Goal: Information Seeking & Learning: Find specific fact

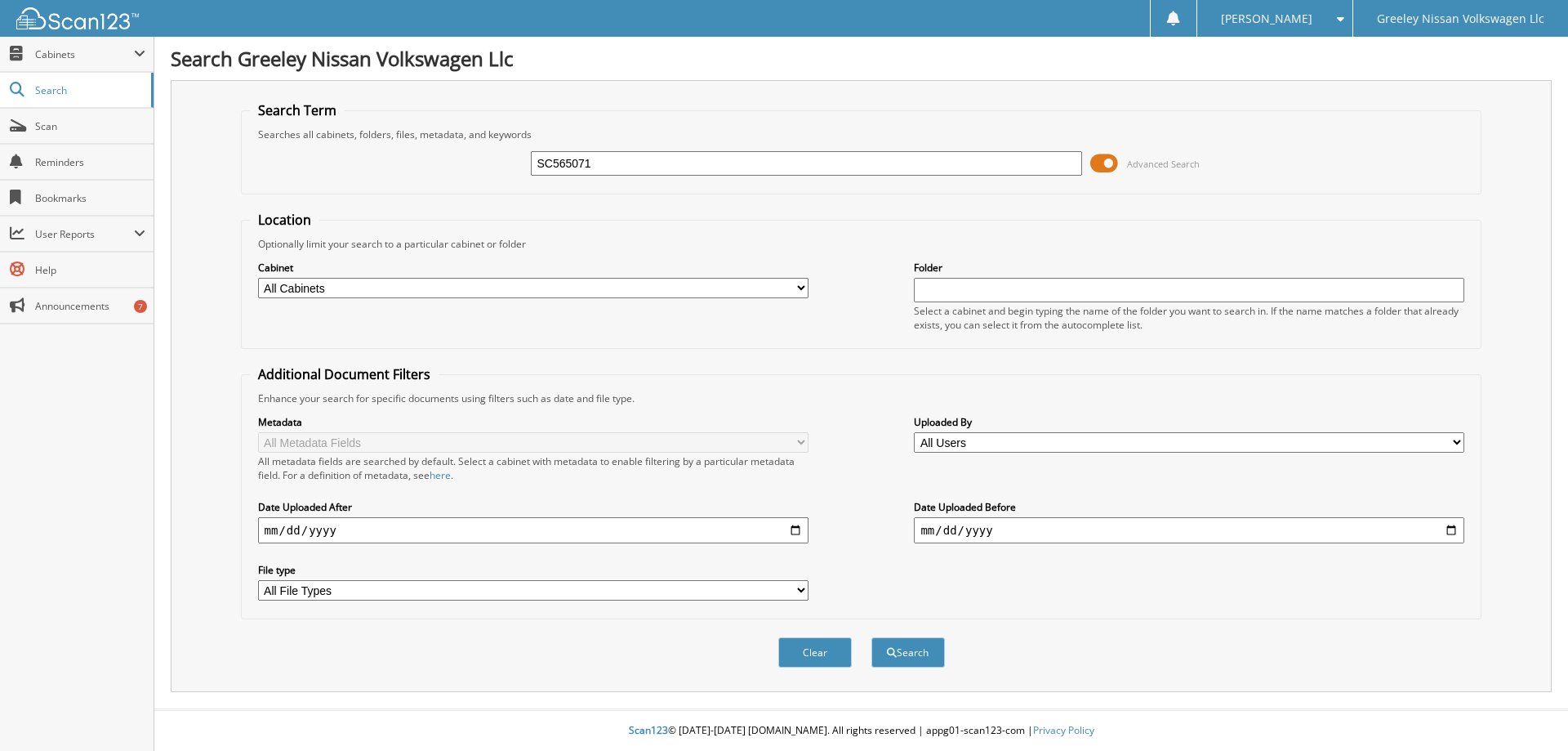
drag, startPoint x: 606, startPoint y: 163, endPoint x: 433, endPoint y: 163, distance: 173.0
click at [439, 163] on div "SC565071 Advanced Search" at bounding box center [862, 163] width 1224 height 44
type input "sc523720a"
click at [871, 637] on button "Search" at bounding box center [908, 652] width 73 height 31
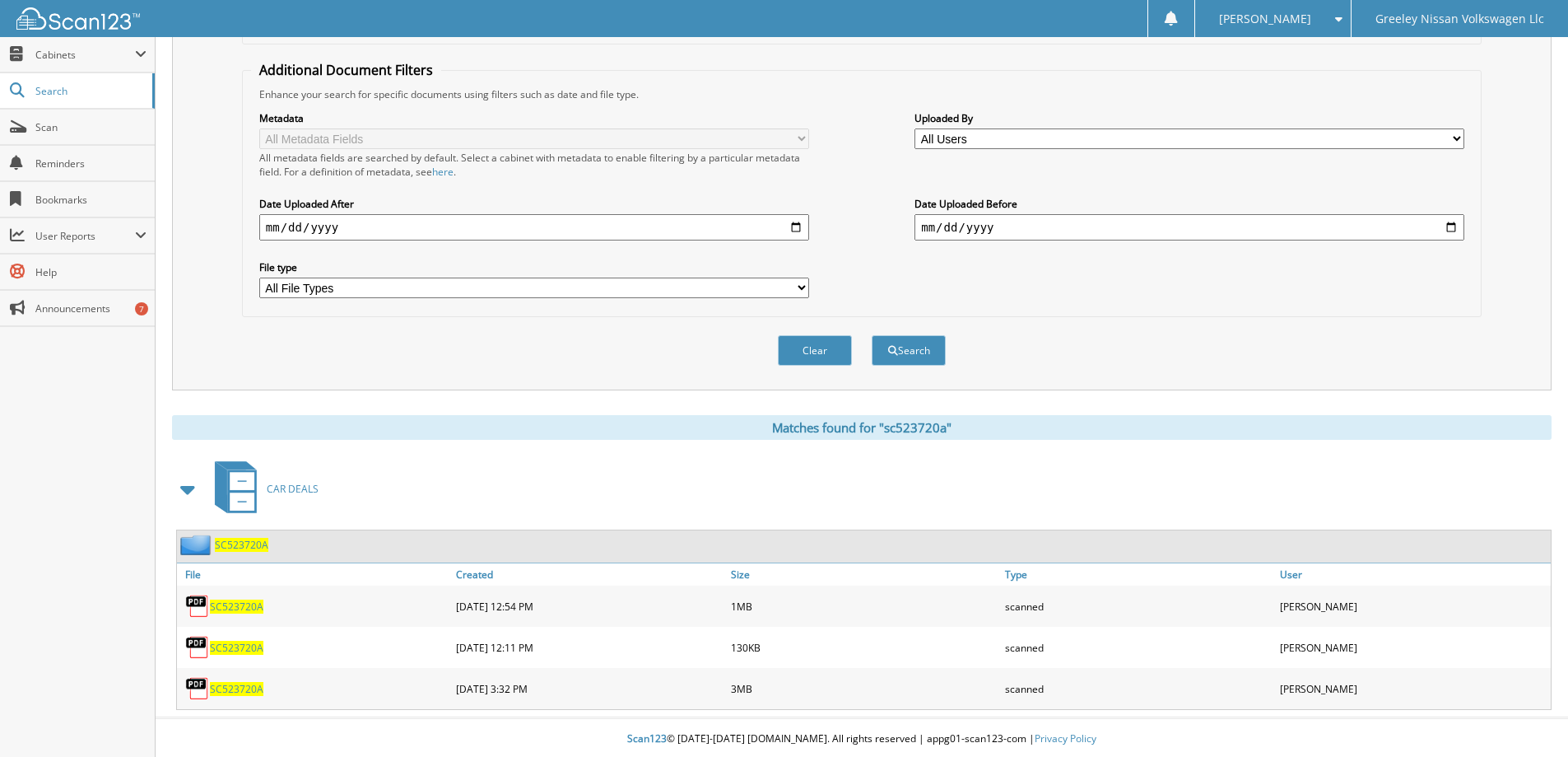
scroll to position [310, 0]
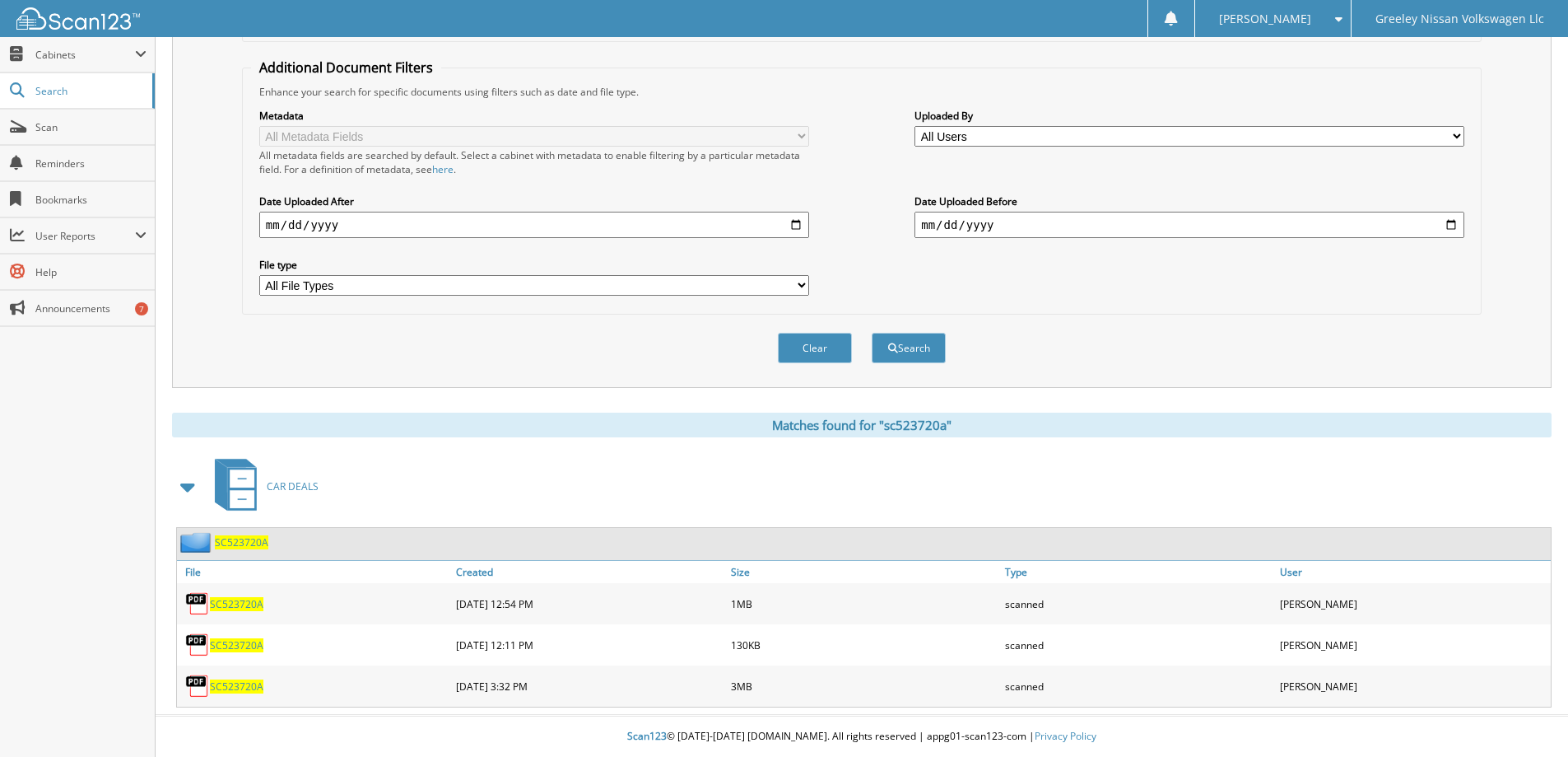
click at [250, 542] on span "SC523720A" at bounding box center [241, 542] width 53 height 14
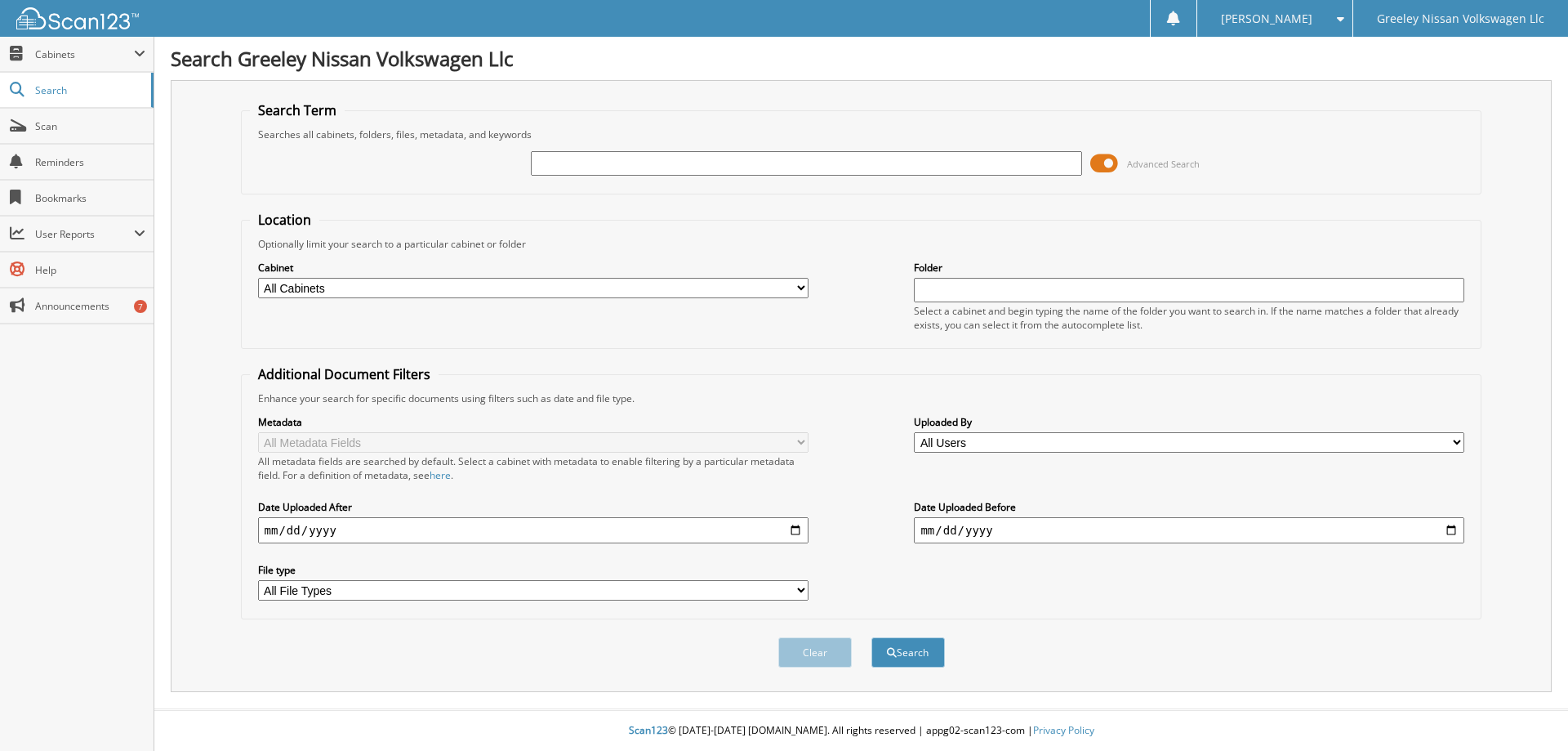
drag, startPoint x: 578, startPoint y: 165, endPoint x: 586, endPoint y: 147, distance: 19.7
click at [585, 150] on div at bounding box center [805, 163] width 550 height 28
type input "sc523720a"
click at [871, 637] on button "Search" at bounding box center [908, 652] width 73 height 31
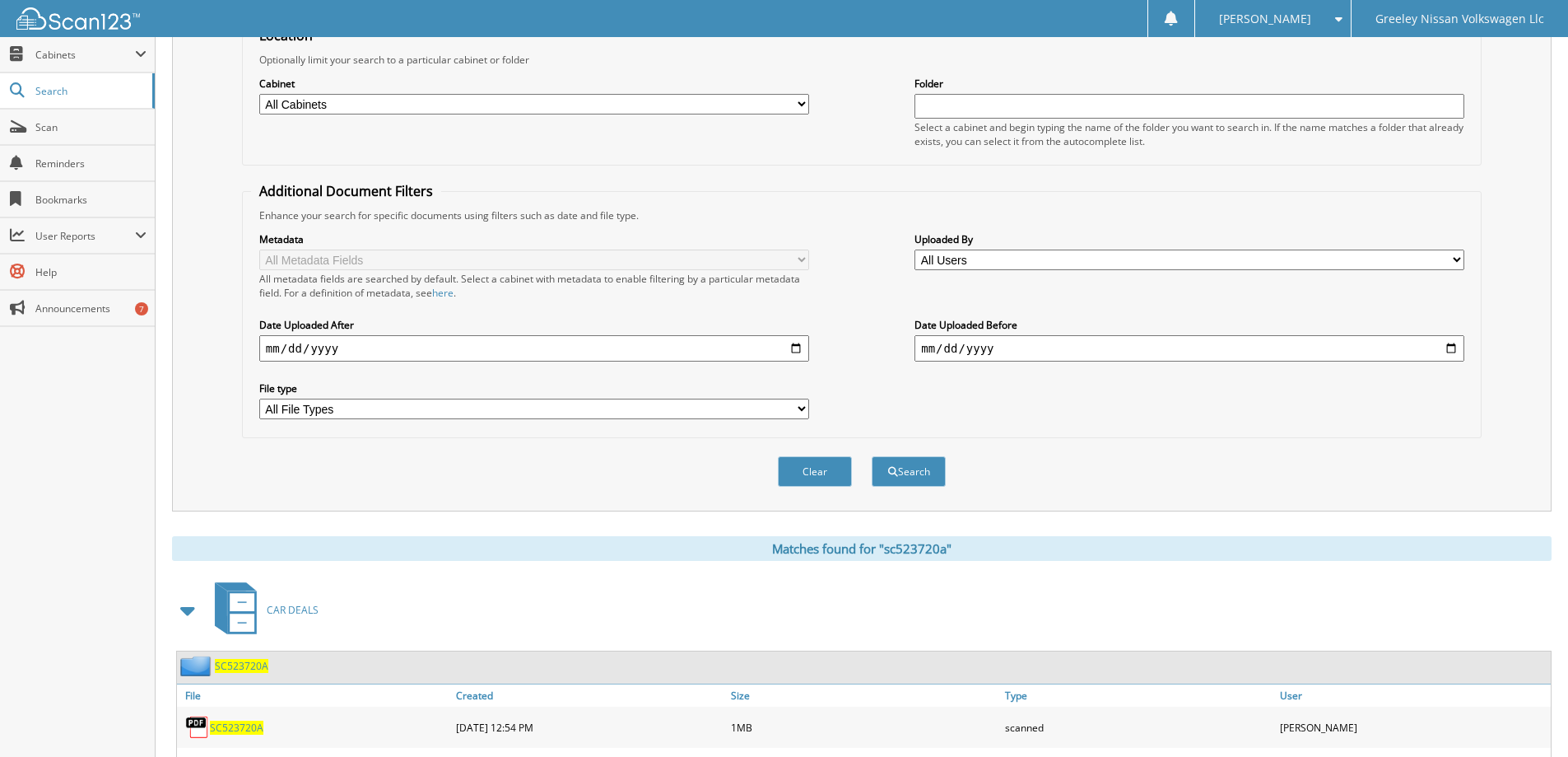
scroll to position [310, 0]
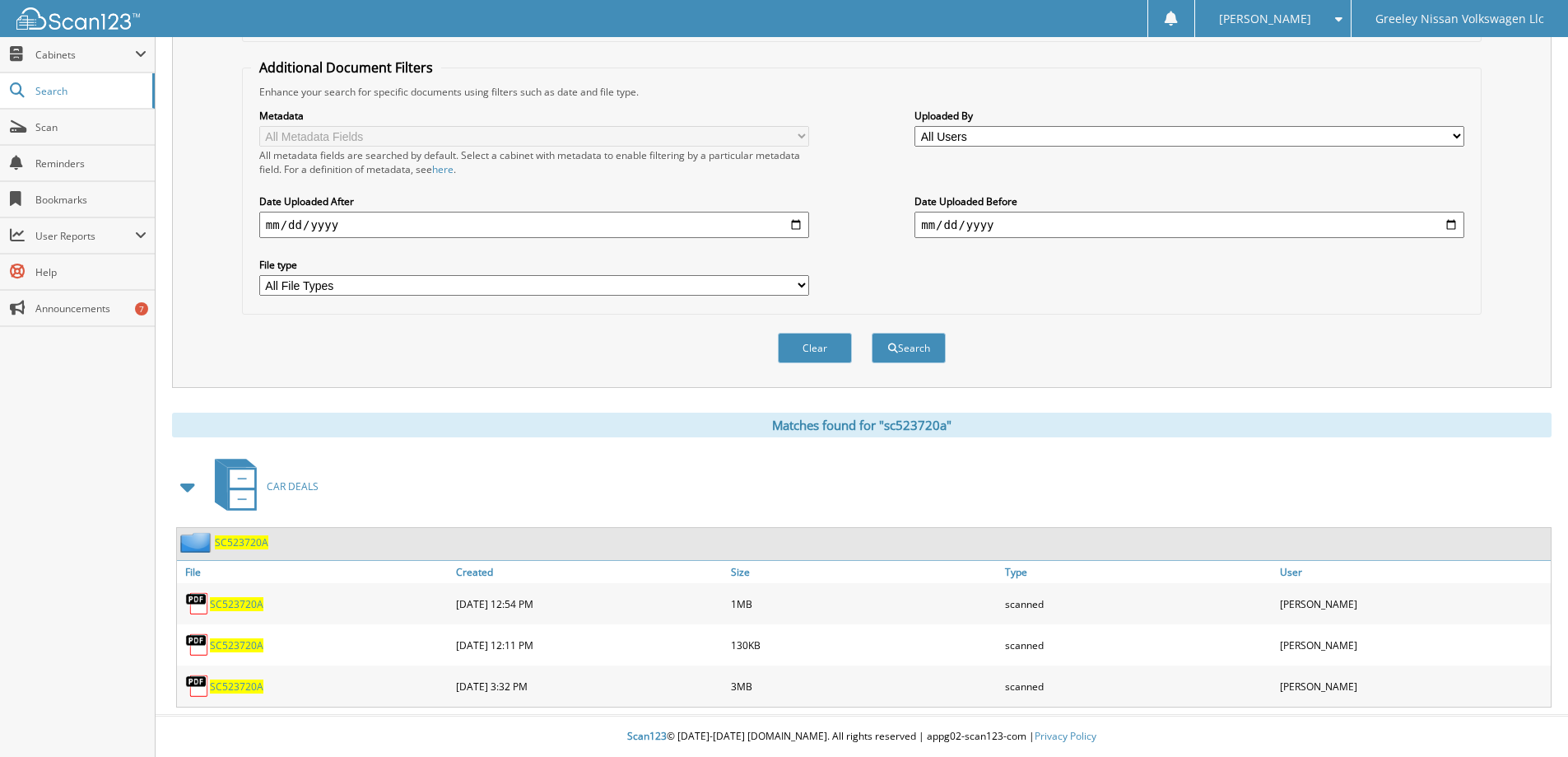
click at [239, 544] on span "SC523720A" at bounding box center [241, 542] width 53 height 14
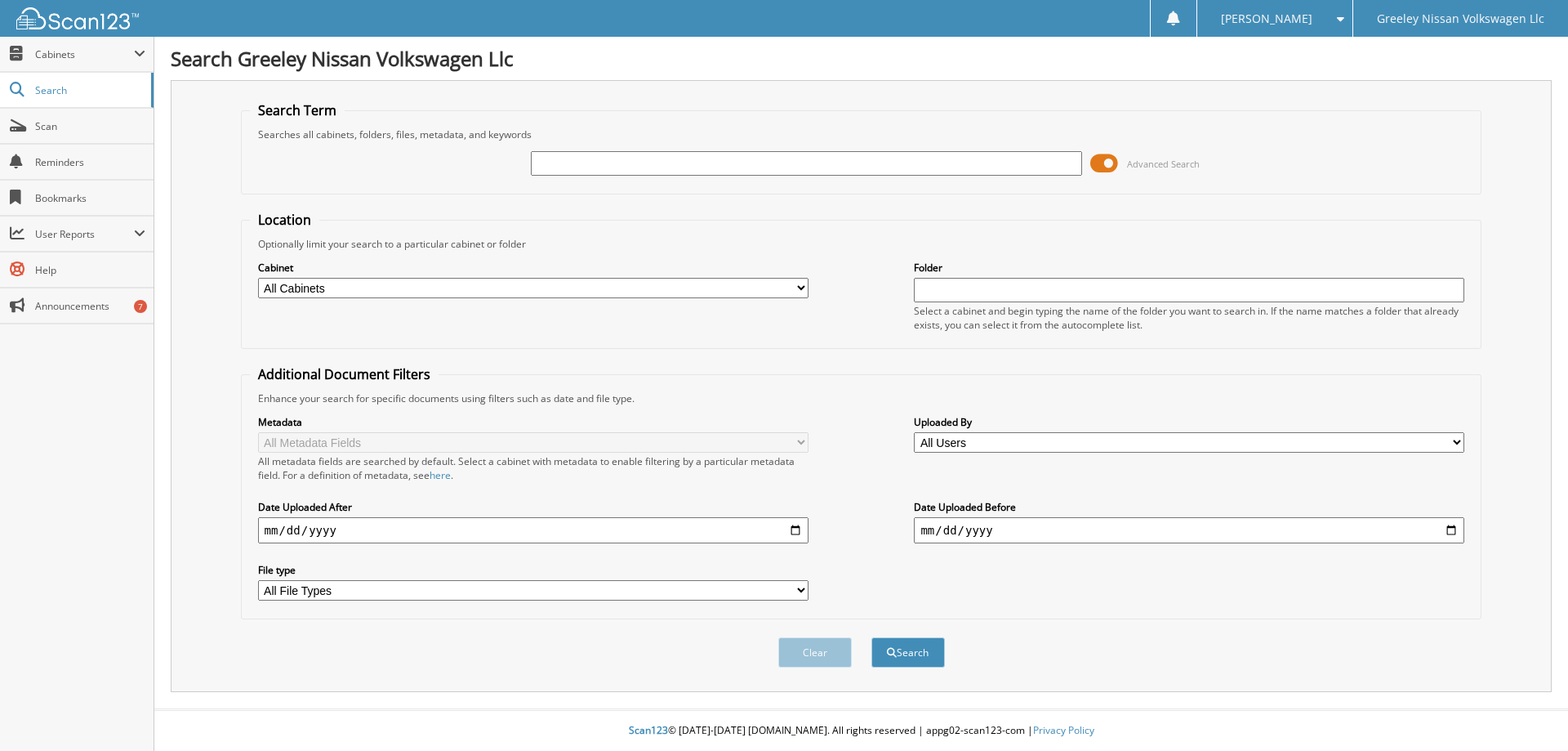
click at [614, 163] on input "text" at bounding box center [805, 163] width 550 height 25
type input "sc768593a"
click at [871, 637] on button "Search" at bounding box center [908, 652] width 73 height 31
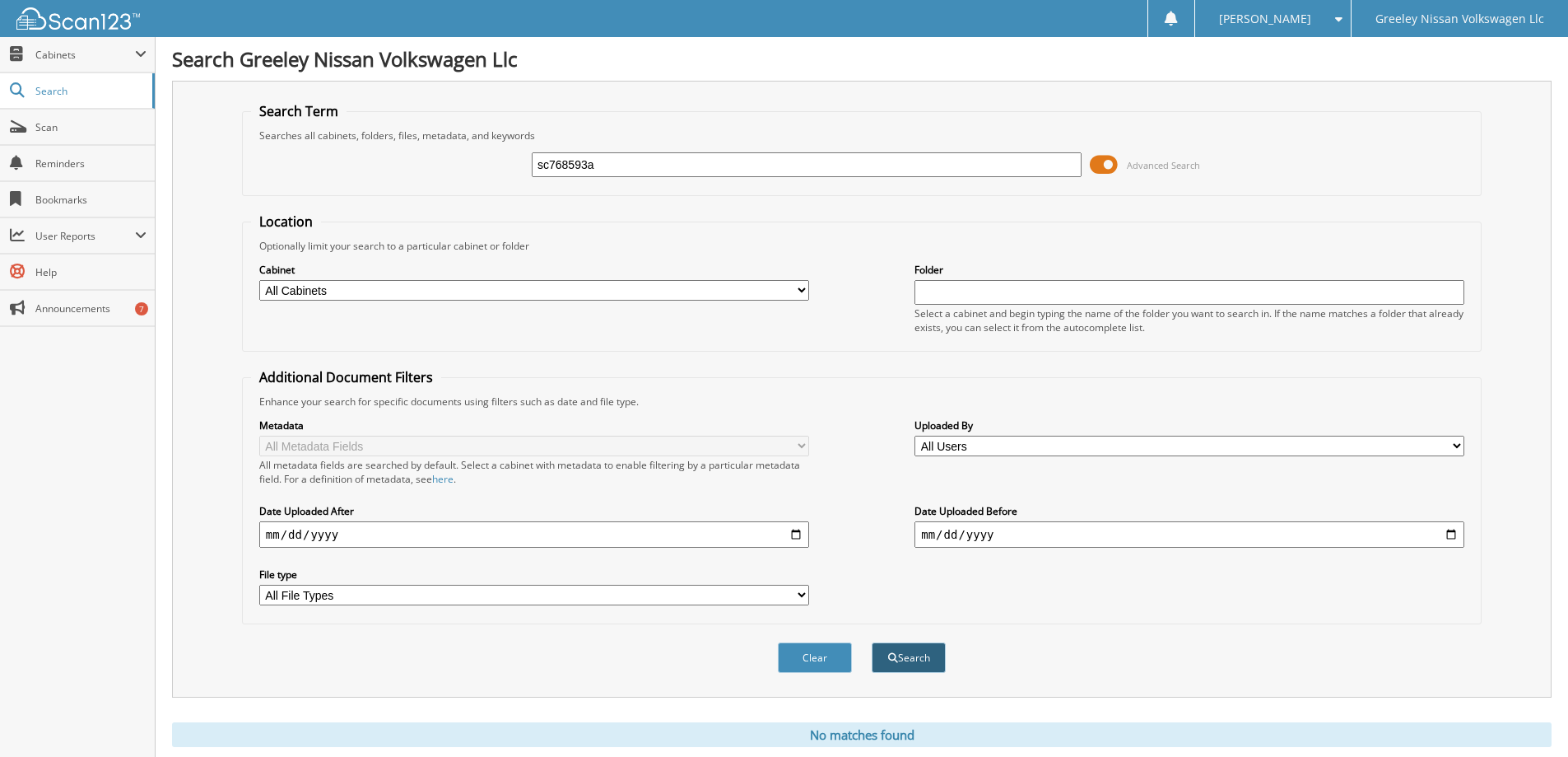
click at [911, 657] on button "Search" at bounding box center [908, 657] width 74 height 31
drag, startPoint x: 591, startPoint y: 166, endPoint x: 620, endPoint y: 170, distance: 29.3
click at [620, 170] on input "sc768593a" at bounding box center [806, 165] width 550 height 25
type input "sc768596a"
click at [872, 642] on button "Search" at bounding box center [908, 657] width 74 height 31
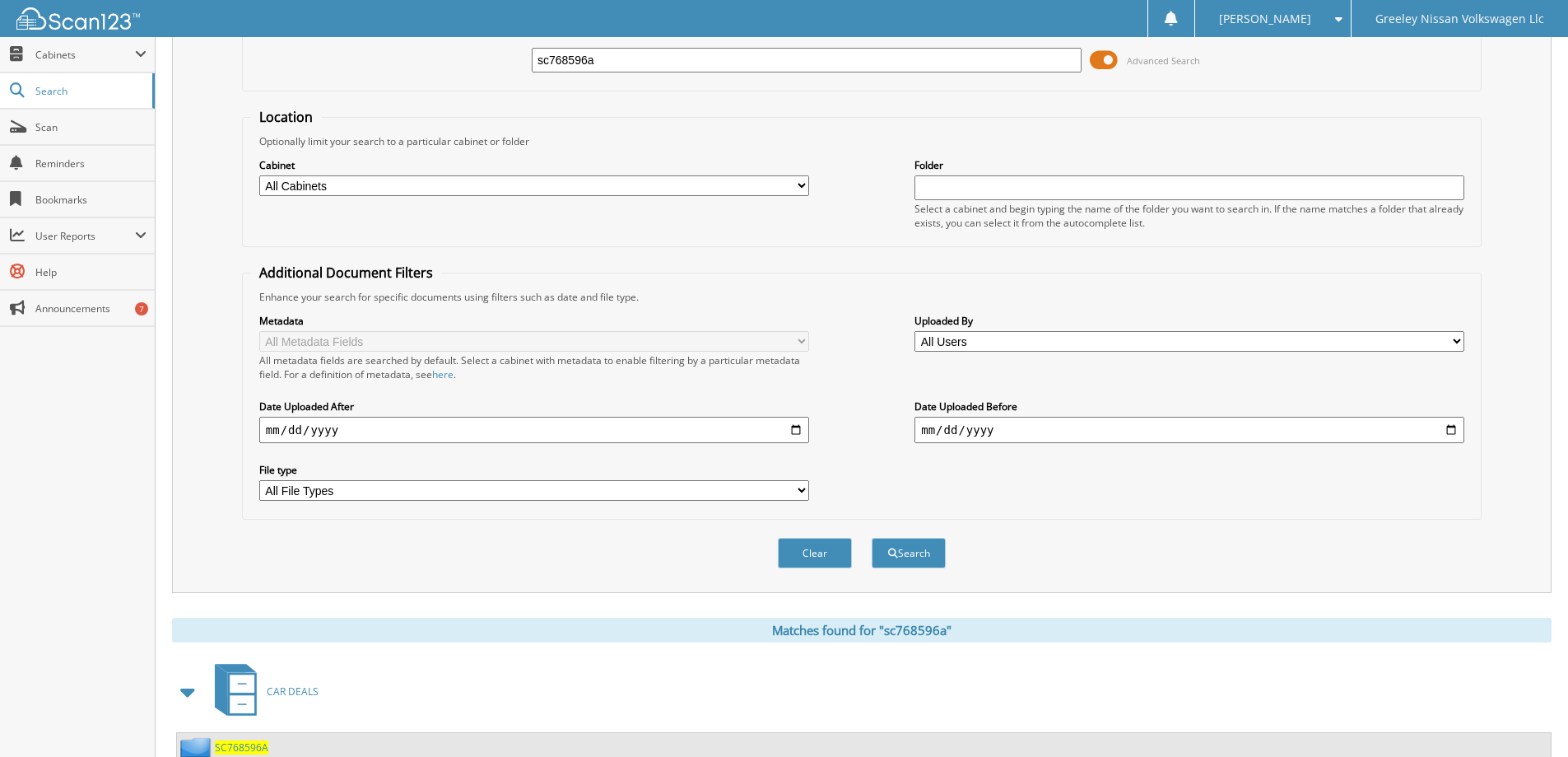
scroll to position [164, 0]
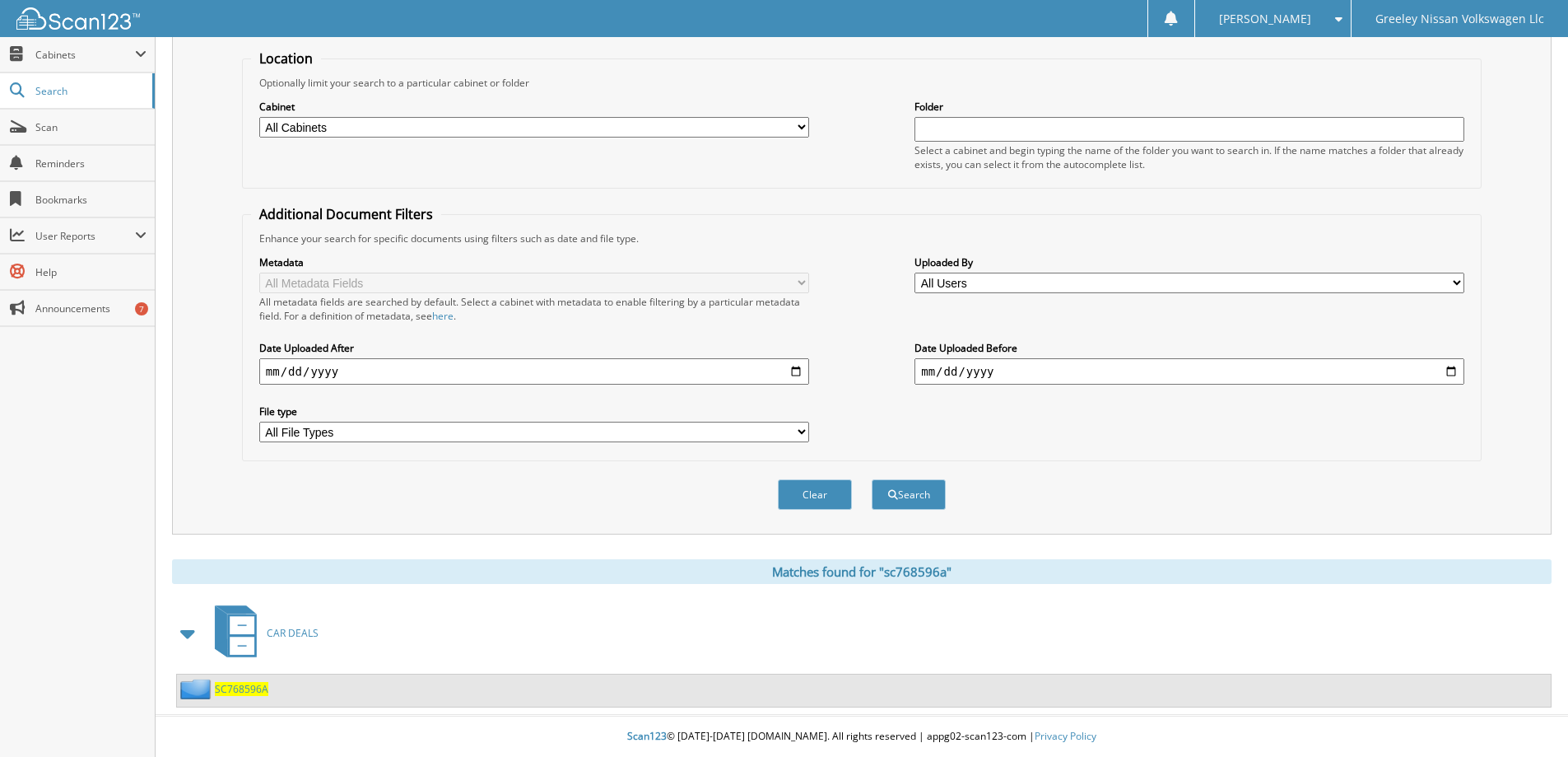
click at [287, 631] on span "CAR DEALS" at bounding box center [293, 632] width 52 height 14
click at [241, 689] on span "SC768596A" at bounding box center [241, 689] width 53 height 14
